Goal: Task Accomplishment & Management: Use online tool/utility

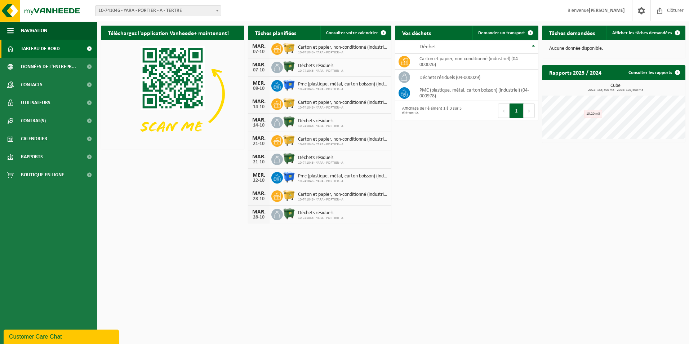
click at [218, 9] on span at bounding box center [217, 10] width 7 height 9
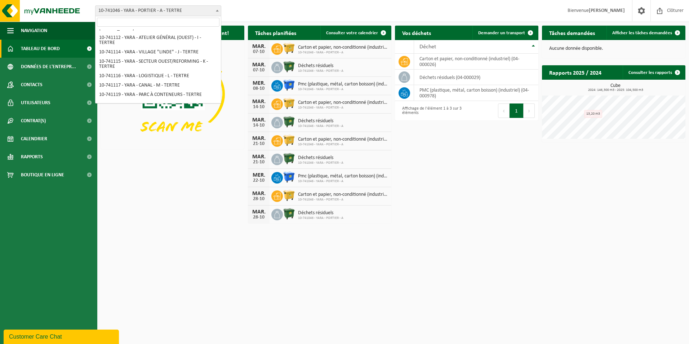
scroll to position [83, 0]
select select "4516"
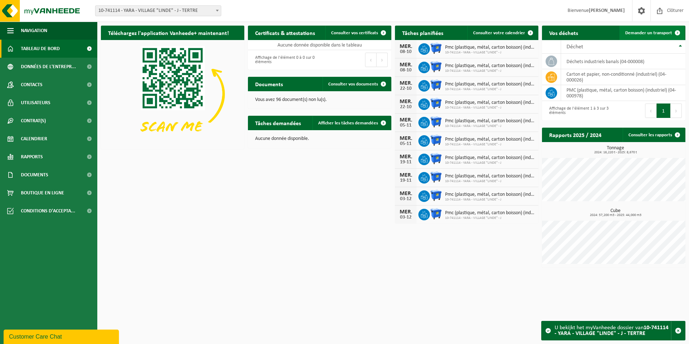
click at [644, 31] on span "Demander un transport" at bounding box center [648, 33] width 47 height 5
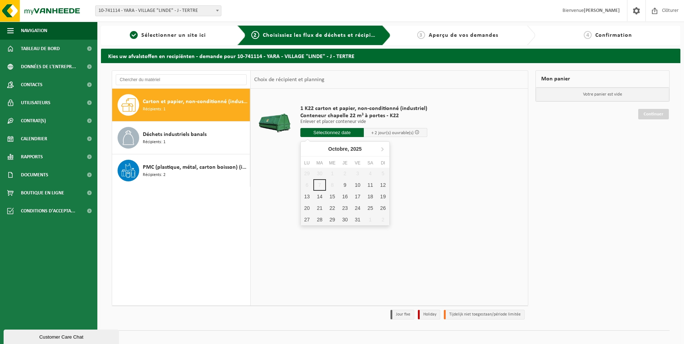
click at [323, 131] on input "text" at bounding box center [331, 132] width 63 height 9
click at [343, 185] on div "9" at bounding box center [344, 185] width 13 height 12
type input "à partir de 2025-10-09"
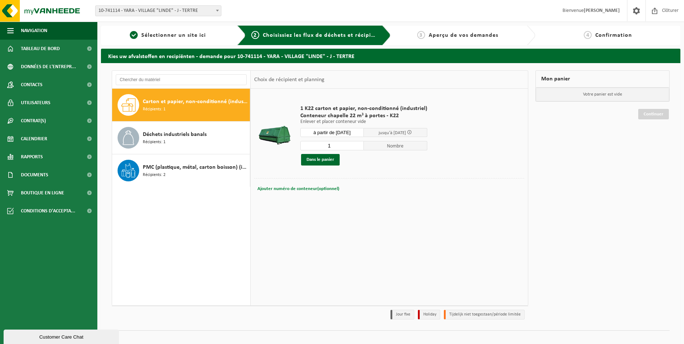
click at [308, 191] on button "Ajouter numéro de conteneur(optionnel) Annuler" at bounding box center [298, 189] width 83 height 10
type input "K22 316"
click at [320, 160] on button "Dans le panier" at bounding box center [320, 160] width 39 height 12
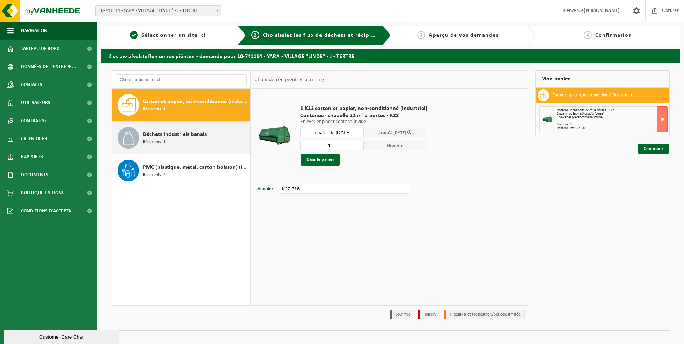
click at [184, 134] on span "Déchets industriels banals" at bounding box center [175, 134] width 64 height 9
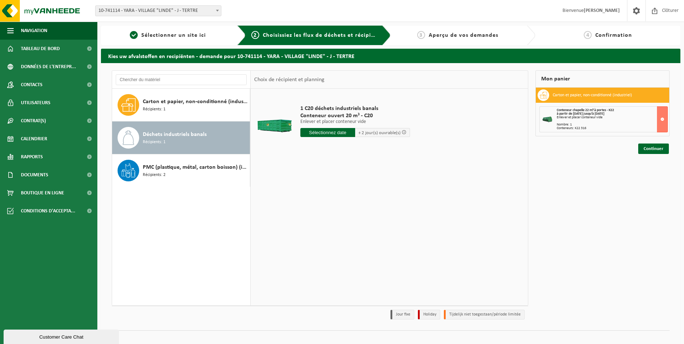
click at [330, 133] on input "text" at bounding box center [327, 132] width 55 height 9
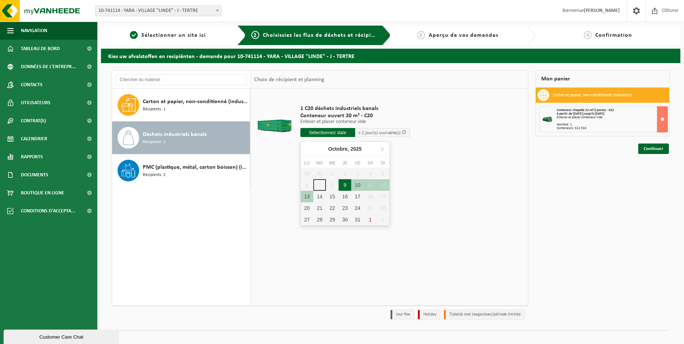
click at [340, 182] on div "9" at bounding box center [344, 185] width 13 height 12
type input "à partir de 2025-10-09"
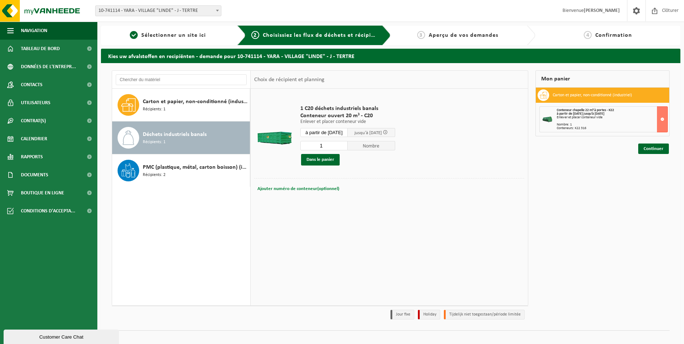
click at [268, 191] on span "Ajouter numéro de conteneur(optionnel)" at bounding box center [298, 188] width 82 height 5
type input "C20 1042"
click at [322, 159] on button "Dans le panier" at bounding box center [320, 160] width 39 height 12
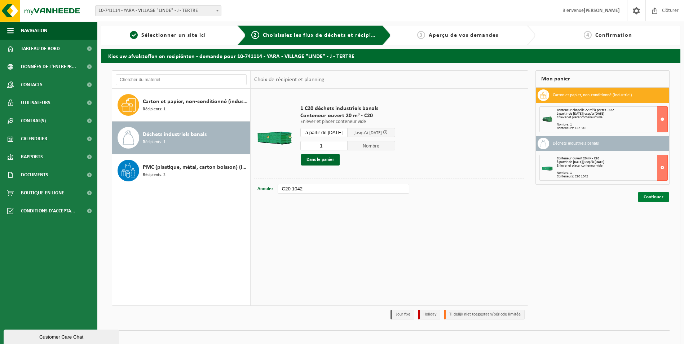
click at [653, 198] on link "Continuer" at bounding box center [653, 197] width 31 height 10
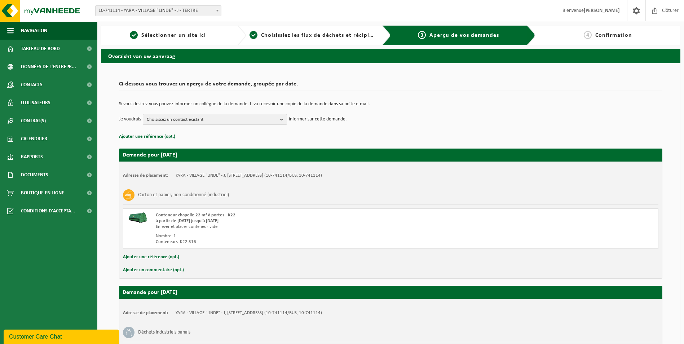
click at [285, 116] on b "button" at bounding box center [283, 119] width 6 height 10
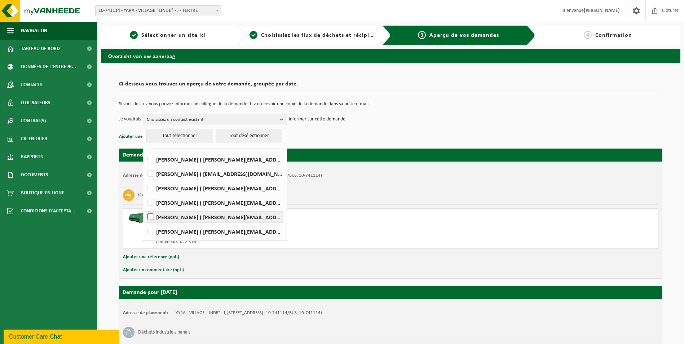
click at [154, 217] on label "ADELINE PAKUSZEWSKI ( adeline.pakuszewski@yara.com )" at bounding box center [214, 217] width 137 height 11
click at [145, 208] on input "ADELINE PAKUSZEWSKI ( adeline.pakuszewski@yara.com )" at bounding box center [144, 208] width 0 height 0
checkbox input "true"
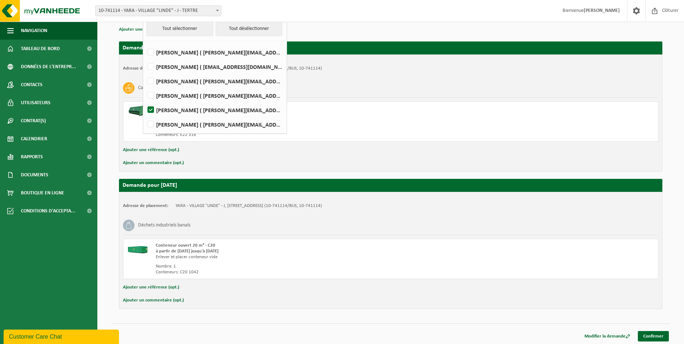
scroll to position [108, 0]
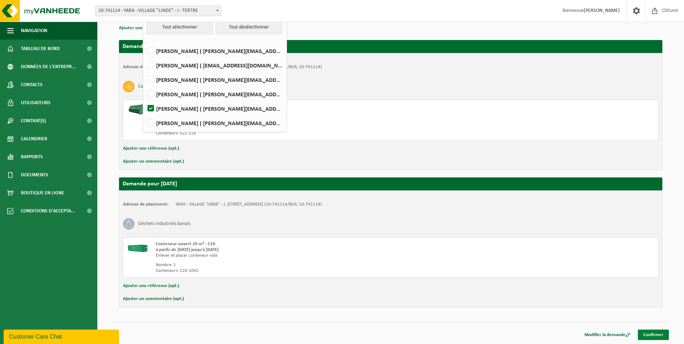
click at [645, 334] on link "Confirmer" at bounding box center [652, 334] width 31 height 10
